Goal: Navigation & Orientation: Find specific page/section

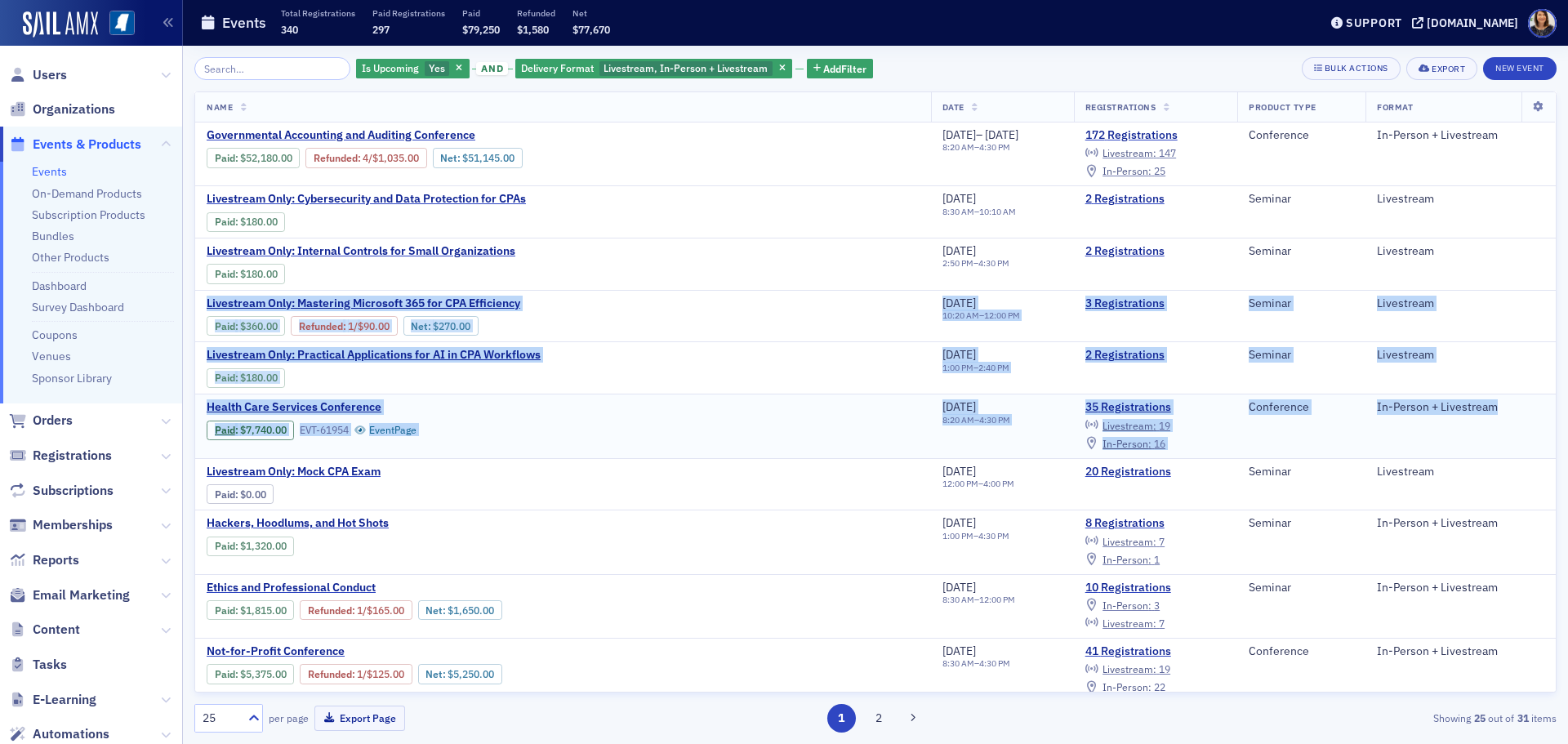
drag, startPoint x: 1539, startPoint y: 268, endPoint x: 1530, endPoint y: 394, distance: 126.3
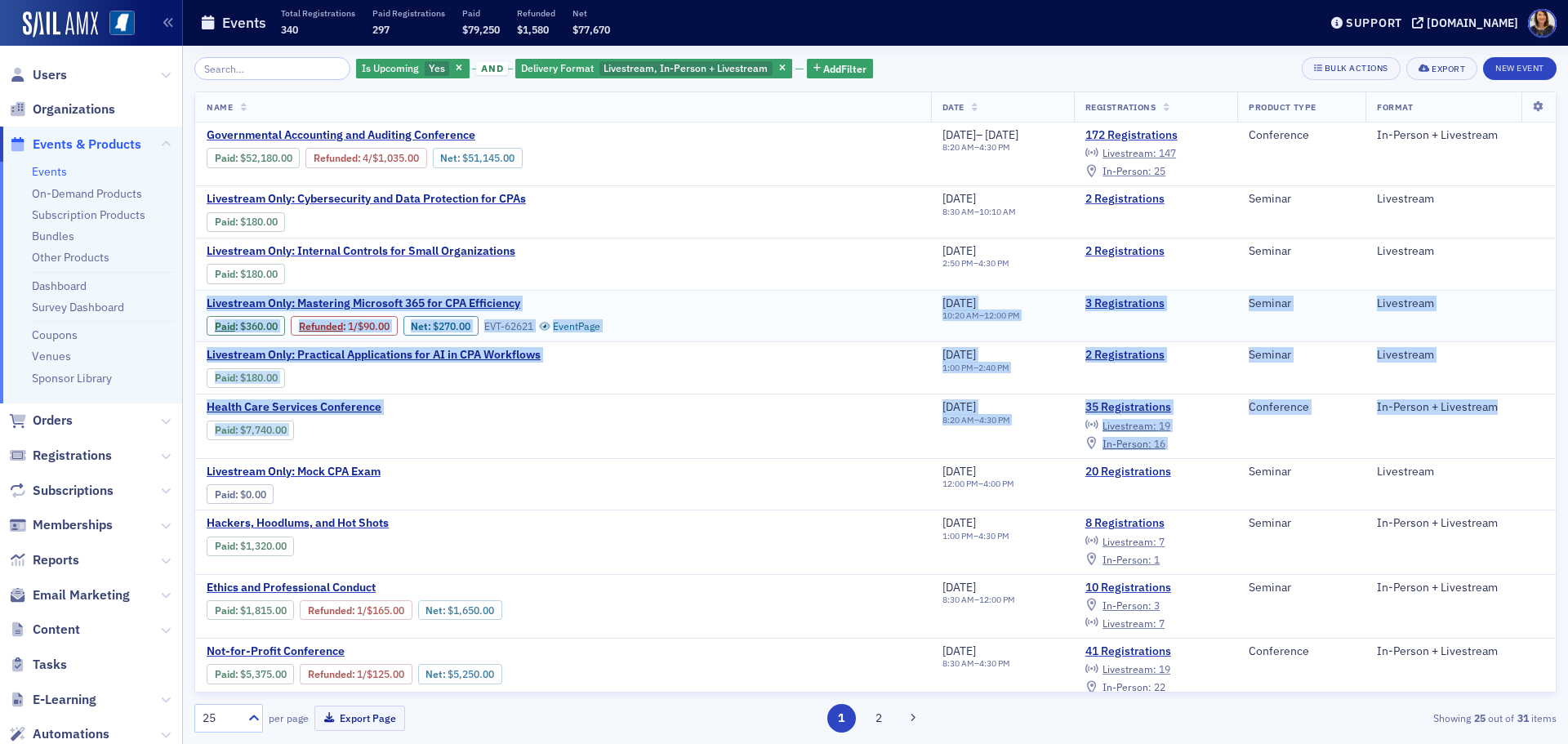
click at [1494, 308] on div "Livestream" at bounding box center [1460, 304] width 168 height 15
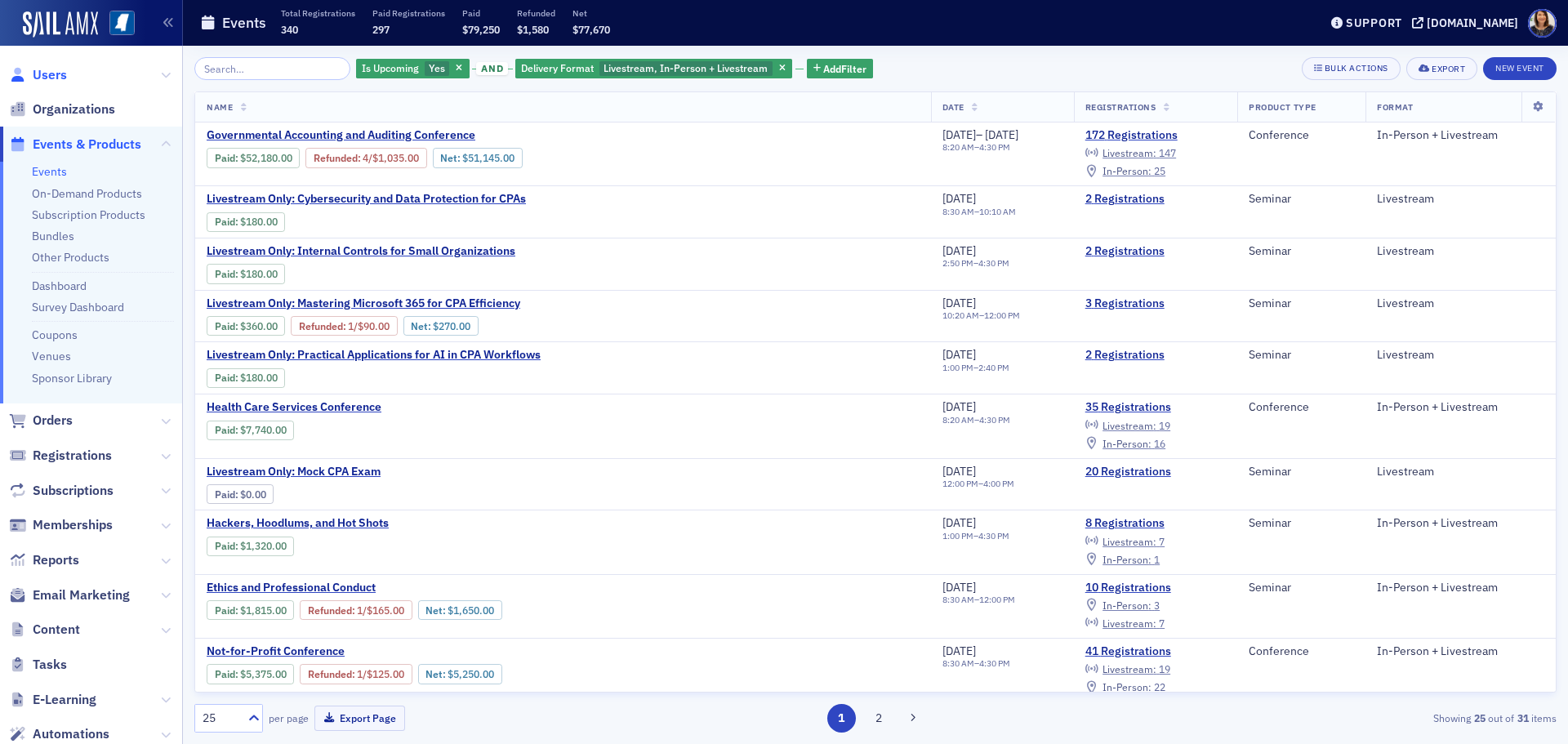
click at [49, 76] on span "Users" at bounding box center [50, 75] width 35 height 18
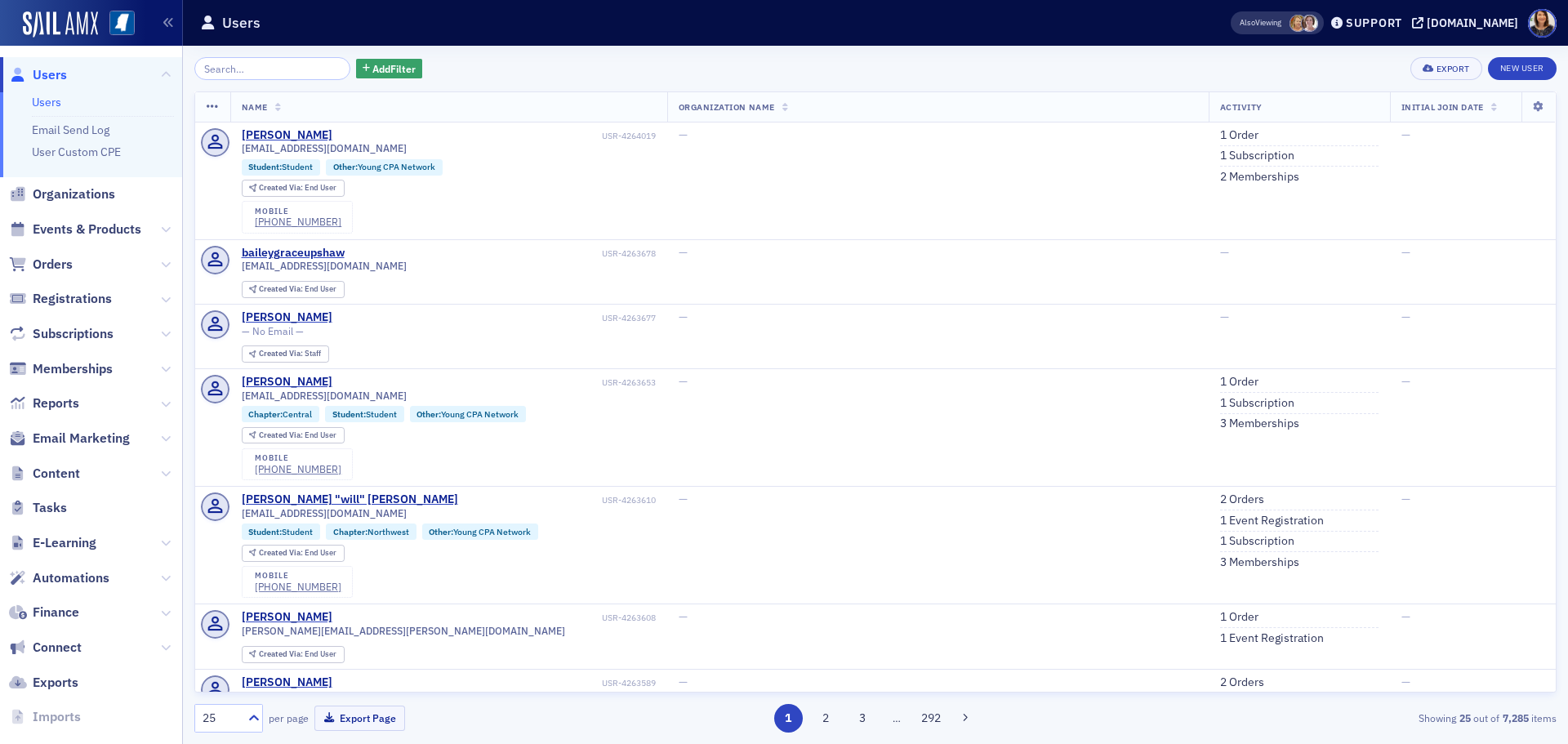
click at [52, 67] on span "Users" at bounding box center [50, 75] width 35 height 18
